Goal: Ask a question

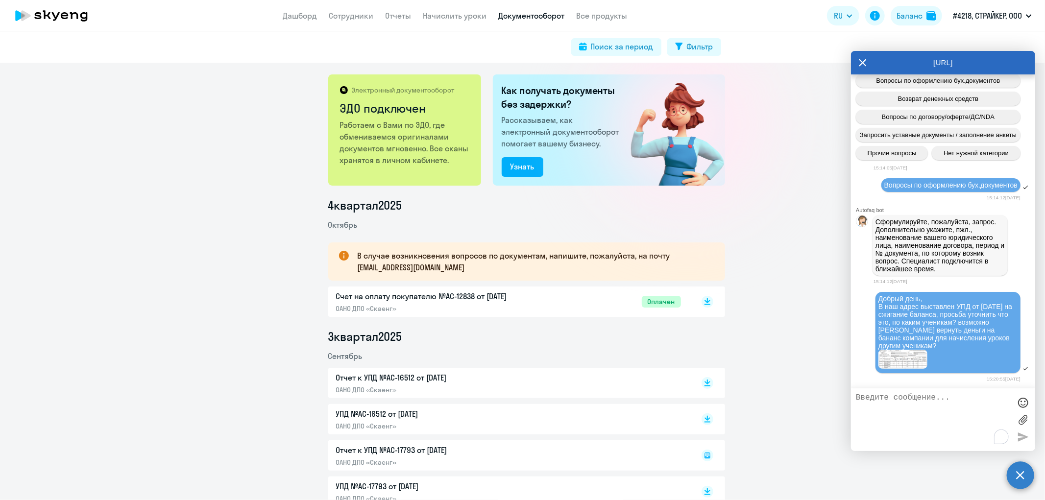
scroll to position [8762, 0]
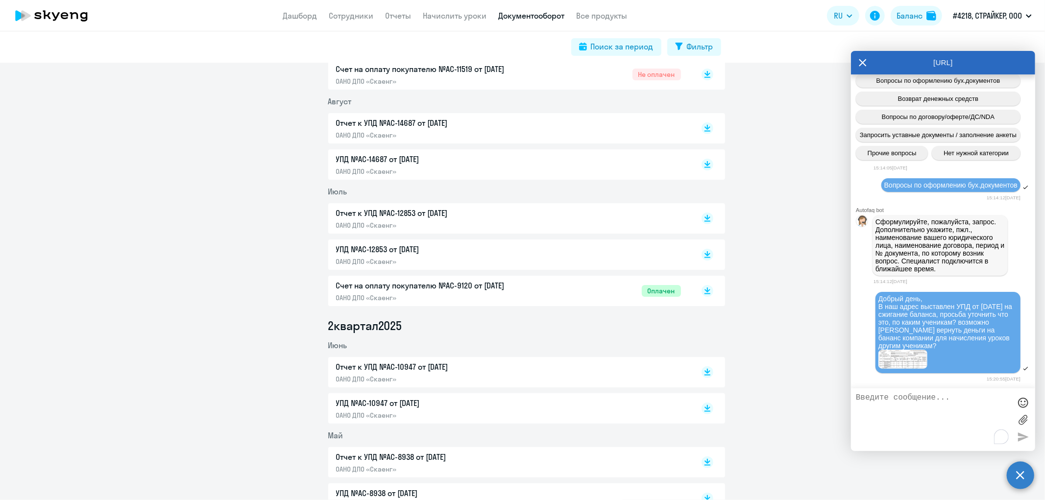
scroll to position [8422, 0]
click at [865, 57] on icon at bounding box center [863, 63] width 8 height 24
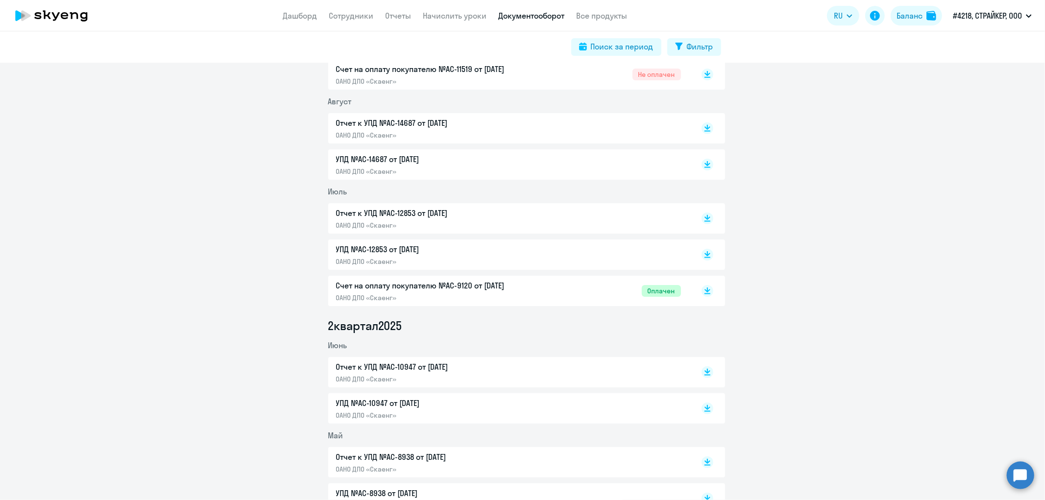
click at [1021, 472] on circle at bounding box center [1020, 474] width 27 height 27
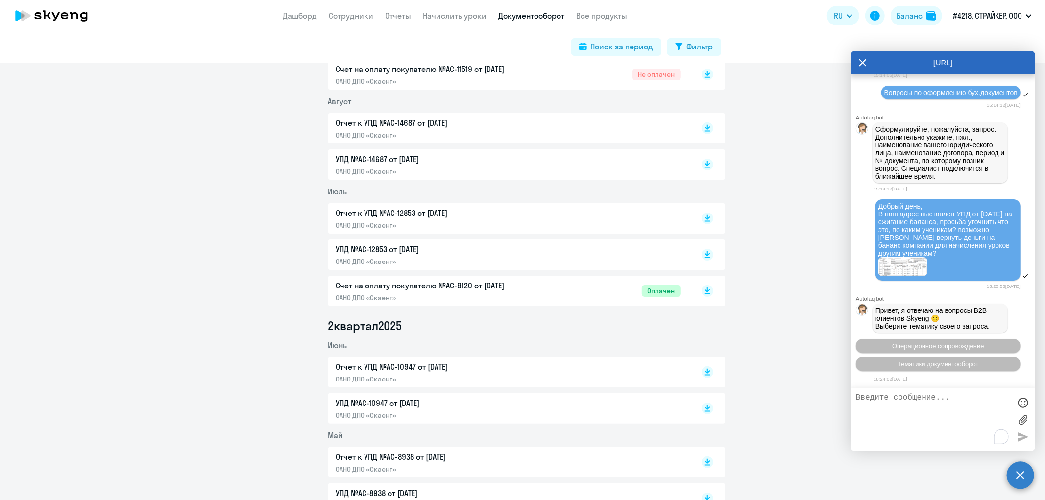
scroll to position [8855, 0]
click at [918, 413] on textarea "To enrich screen reader interactions, please activate Accessibility in Grammarl…" at bounding box center [933, 419] width 155 height 53
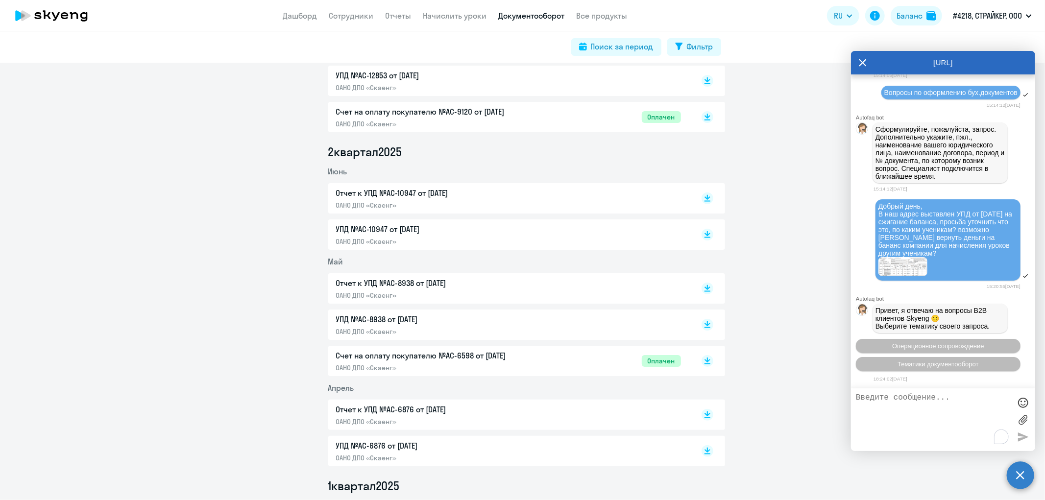
scroll to position [667, 0]
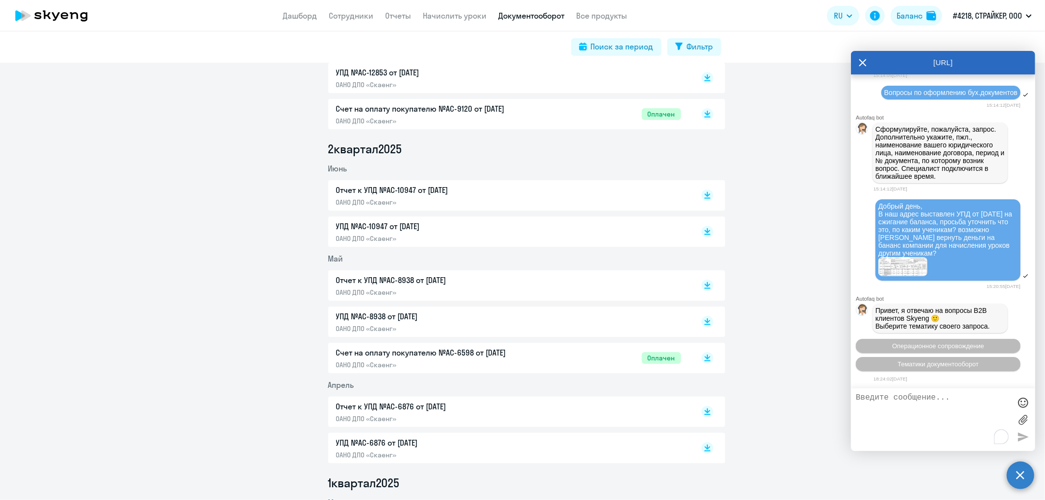
click at [895, 427] on textarea "To enrich screen reader interactions, please activate Accessibility in Grammarl…" at bounding box center [933, 419] width 155 height 53
type textarea "g"
type textarea "позвать оператора"
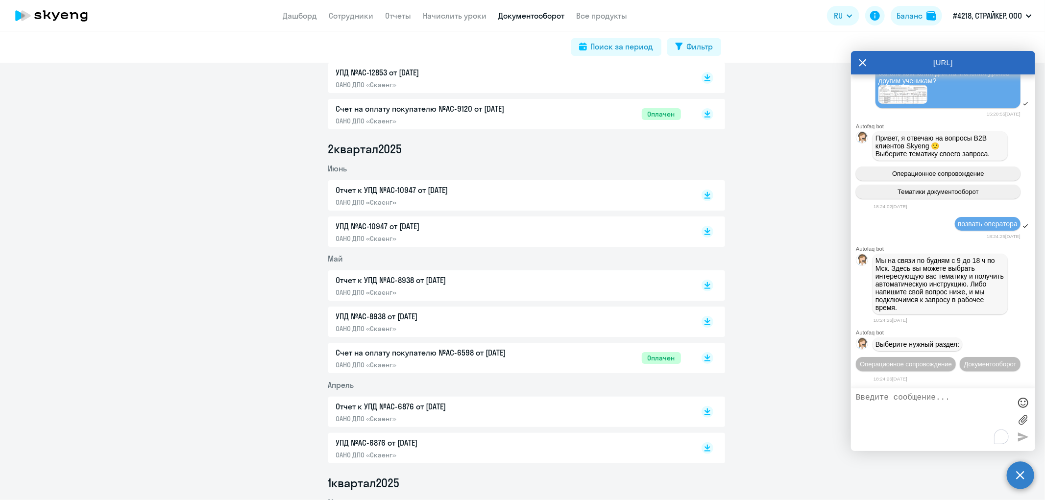
scroll to position [8895, 0]
